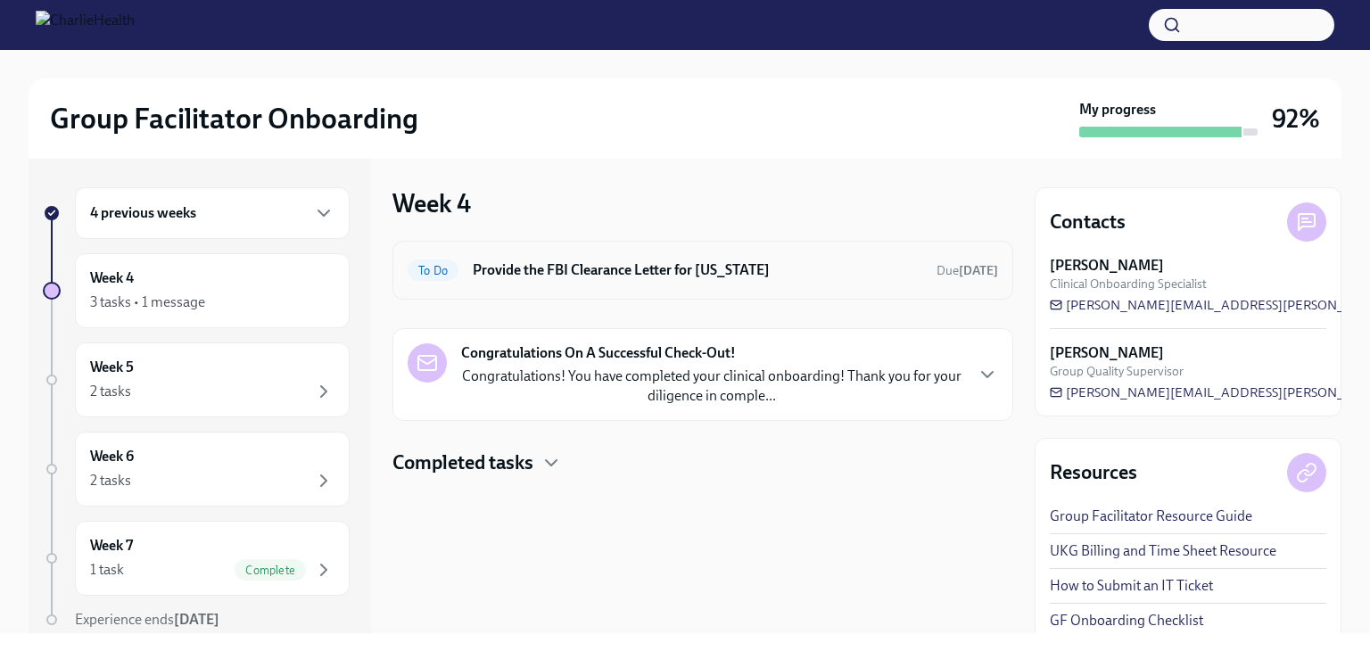
click at [801, 277] on h6 "Provide the FBI Clearance Letter for [US_STATE]" at bounding box center [698, 270] width 450 height 20
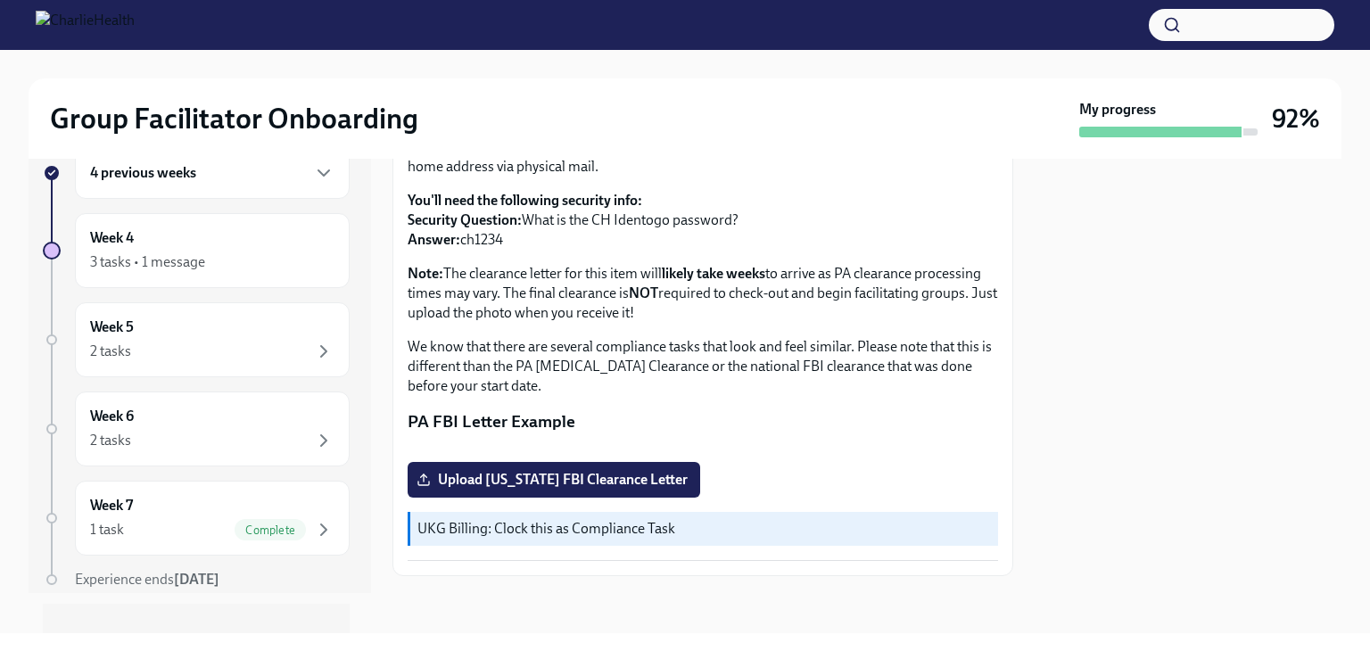
scroll to position [66, 0]
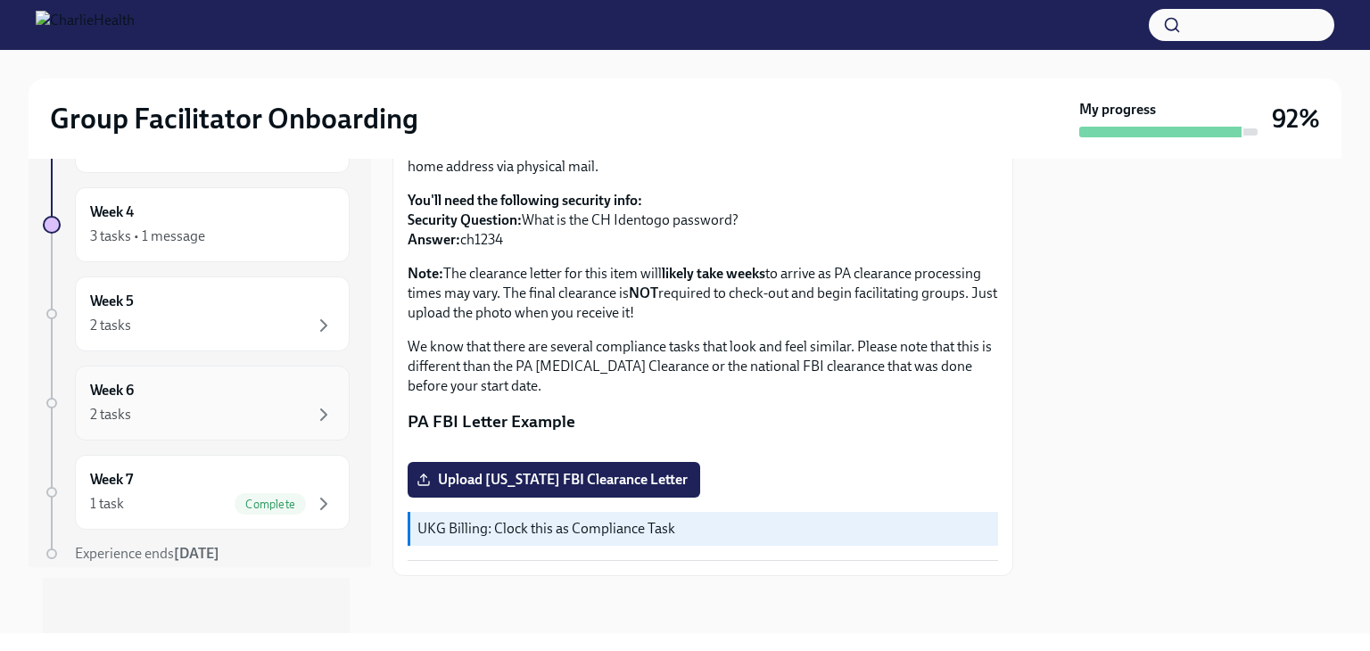
click at [281, 410] on div "2 tasks" at bounding box center [212, 414] width 244 height 21
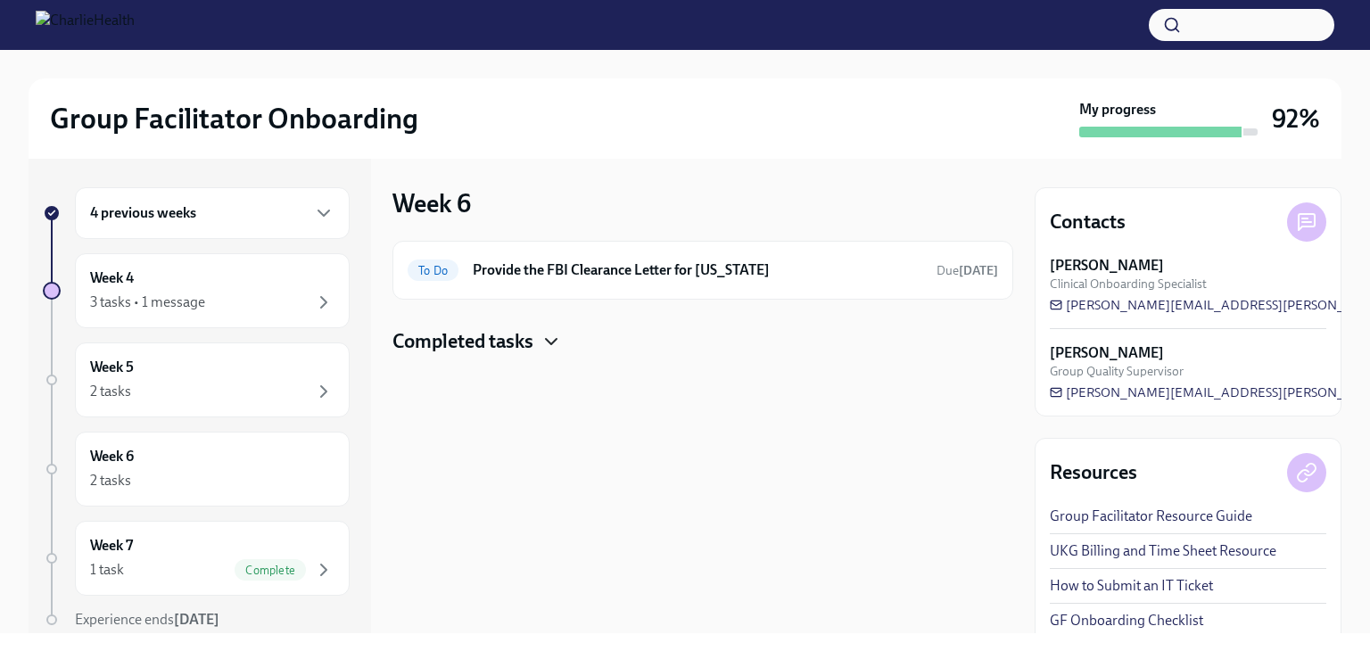
click at [558, 351] on icon "button" at bounding box center [550, 341] width 21 height 21
click at [279, 381] on div "2 tasks" at bounding box center [212, 391] width 244 height 21
click at [550, 337] on icon "button" at bounding box center [550, 341] width 21 height 21
click at [260, 292] on div "3 tasks • 1 message" at bounding box center [212, 302] width 244 height 21
